Goal: Information Seeking & Learning: Learn about a topic

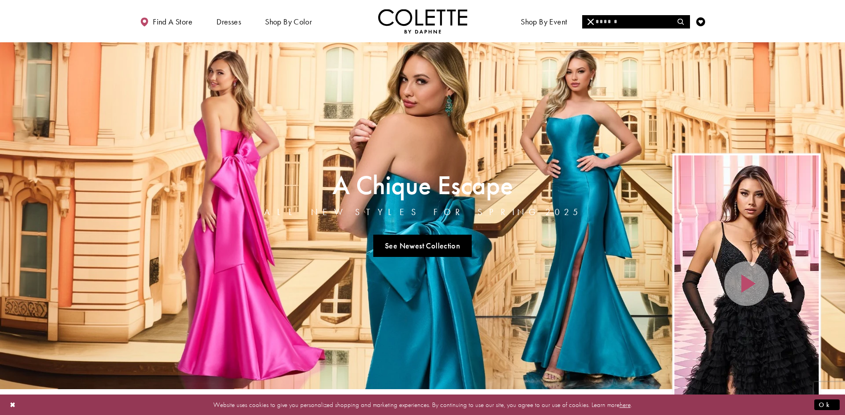
click at [624, 22] on input "Search" at bounding box center [635, 21] width 107 height 13
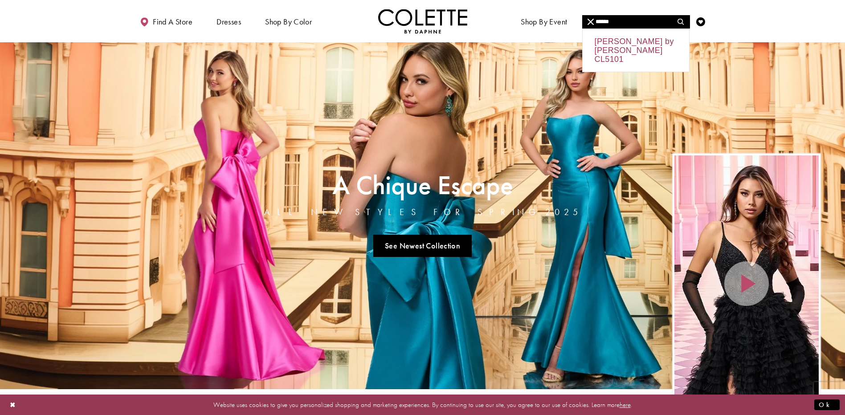
click at [637, 39] on div "Colette by Daphne CL5101" at bounding box center [636, 50] width 106 height 43
type input "**********"
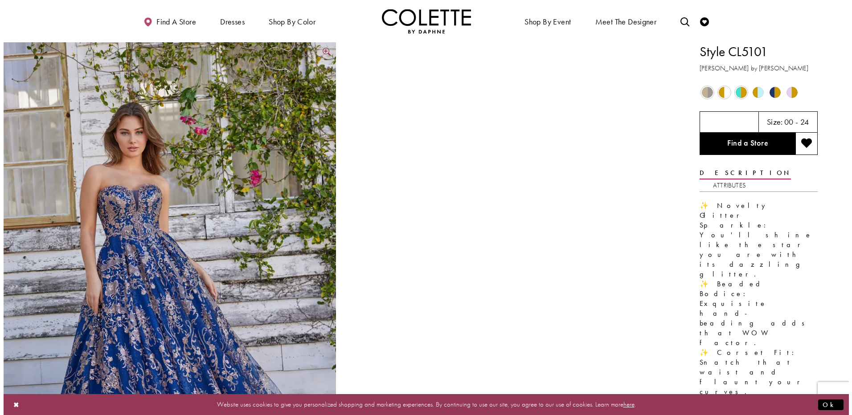
scroll to position [134, 0]
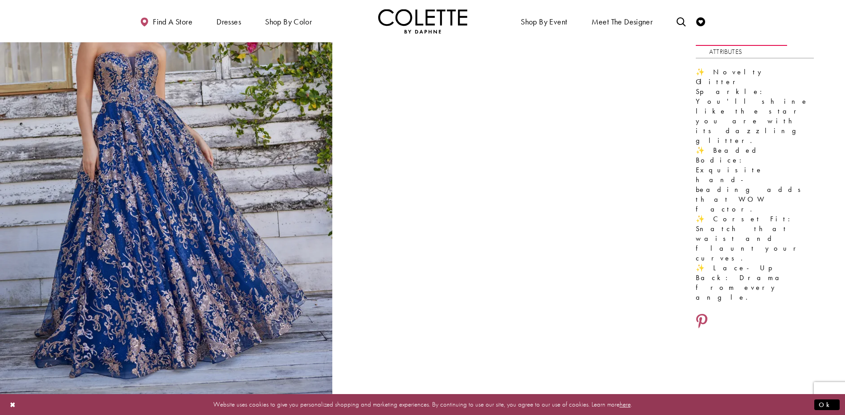
click at [188, 176] on img "Full size Style CL5101 Colette by Daphne #0 default Navy Blue/Gold frontface ve…" at bounding box center [166, 158] width 332 height 498
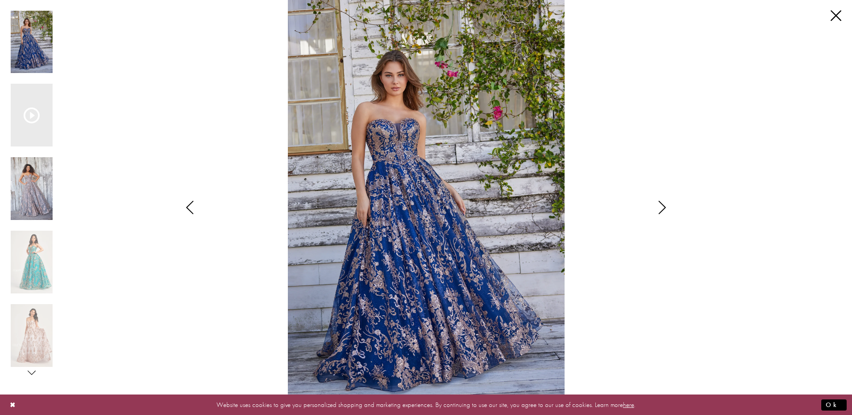
click at [34, 204] on img "Scroll List" at bounding box center [32, 188] width 42 height 63
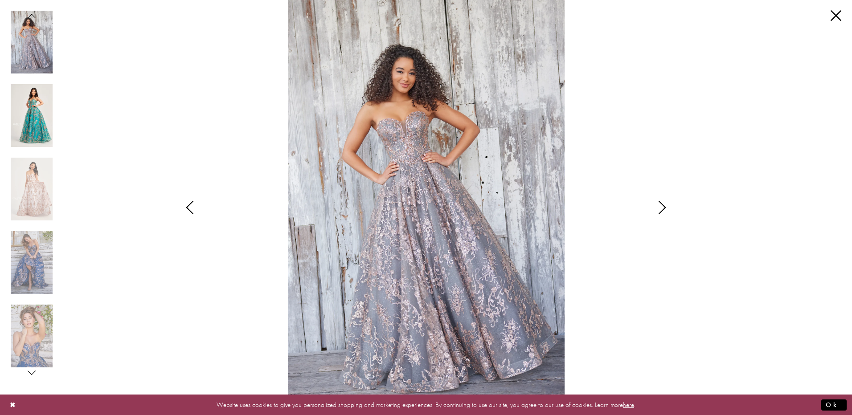
click at [41, 127] on img "Scroll List" at bounding box center [32, 115] width 42 height 63
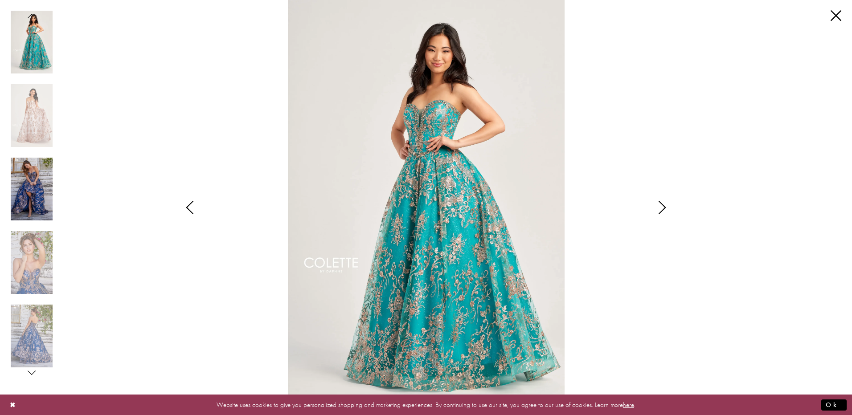
click at [38, 187] on img "Scroll List" at bounding box center [32, 189] width 42 height 63
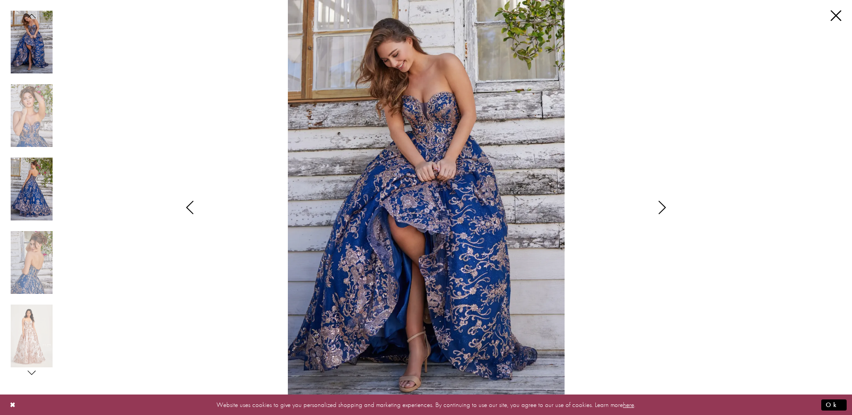
click at [36, 201] on img "Scroll List" at bounding box center [32, 189] width 42 height 63
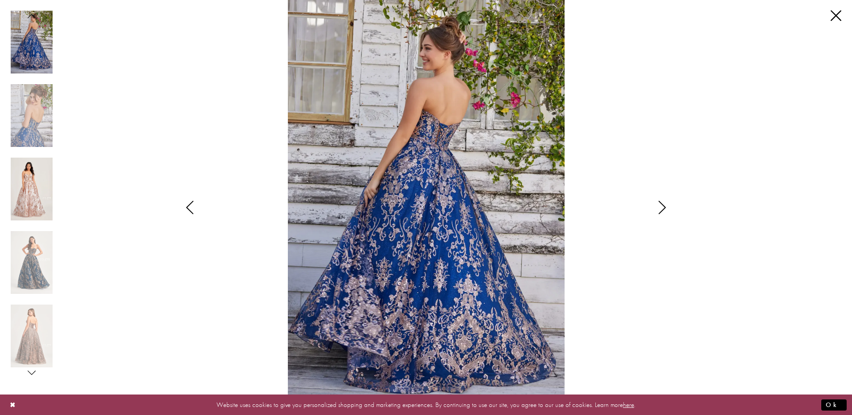
click at [31, 196] on img "Scroll List" at bounding box center [32, 189] width 42 height 63
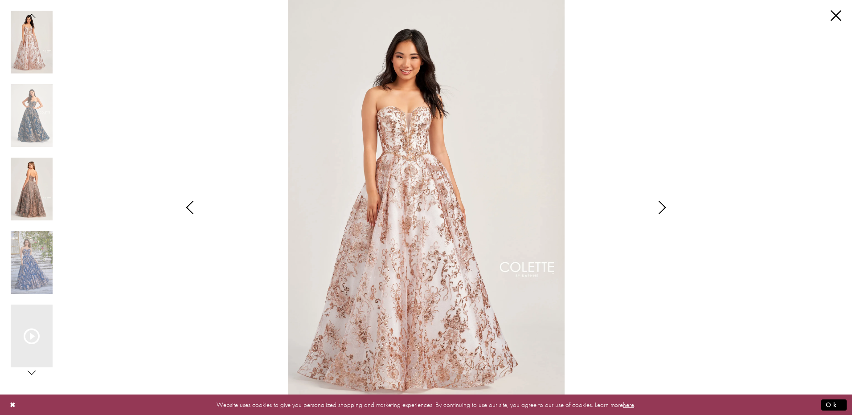
click at [31, 196] on img "Scroll List" at bounding box center [32, 189] width 42 height 63
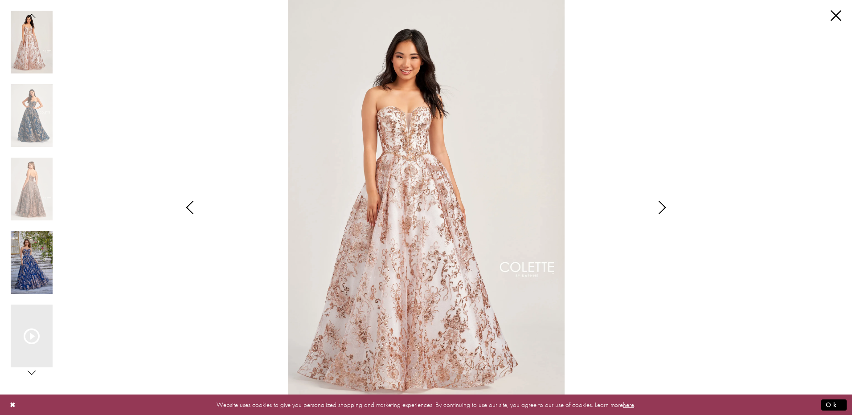
click at [32, 260] on img "Scroll List" at bounding box center [32, 262] width 42 height 63
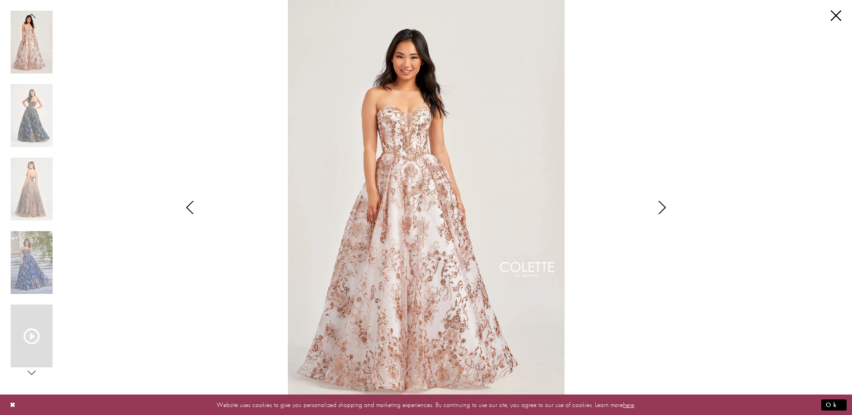
click at [32, 336] on icon "Scroll List" at bounding box center [32, 336] width 16 height 16
click at [656, 211] on icon "Style CL5101 Colette by Daphne Views dialog" at bounding box center [662, 207] width 22 height 13
